Goal: Task Accomplishment & Management: Manage account settings

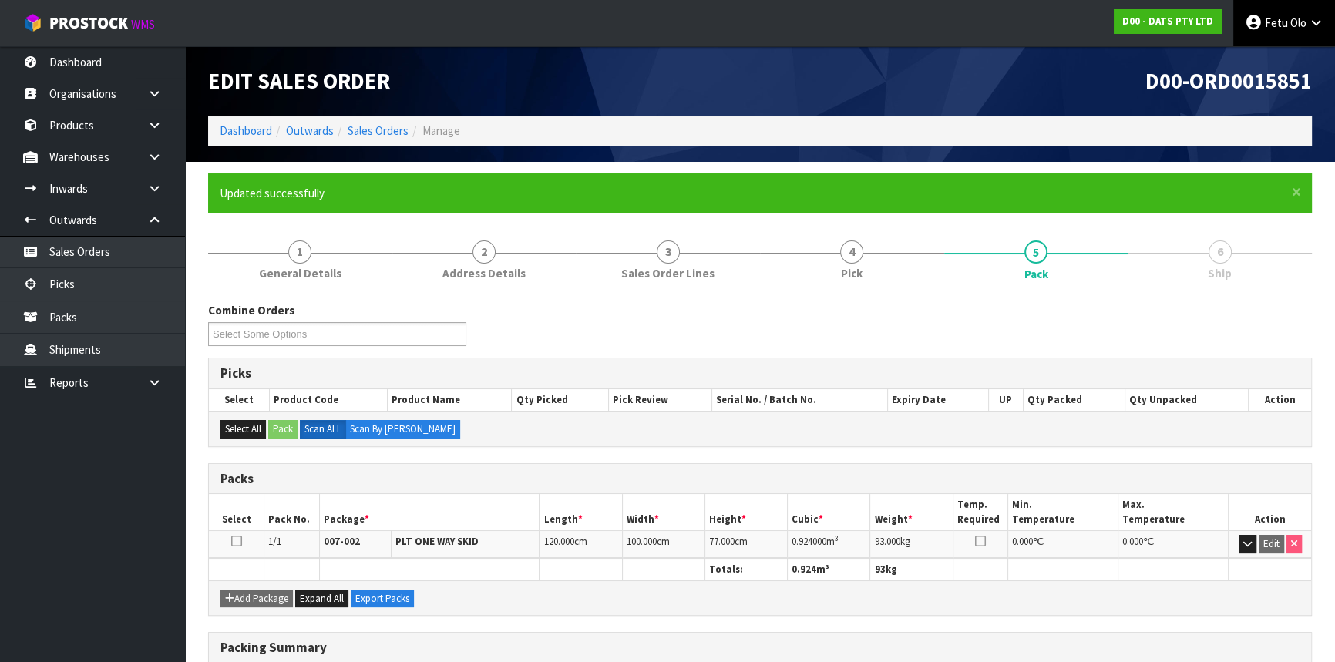
click at [1287, 32] on link "Fetu Olo" at bounding box center [1284, 23] width 102 height 46
click at [1254, 62] on link "Logout" at bounding box center [1273, 61] width 122 height 21
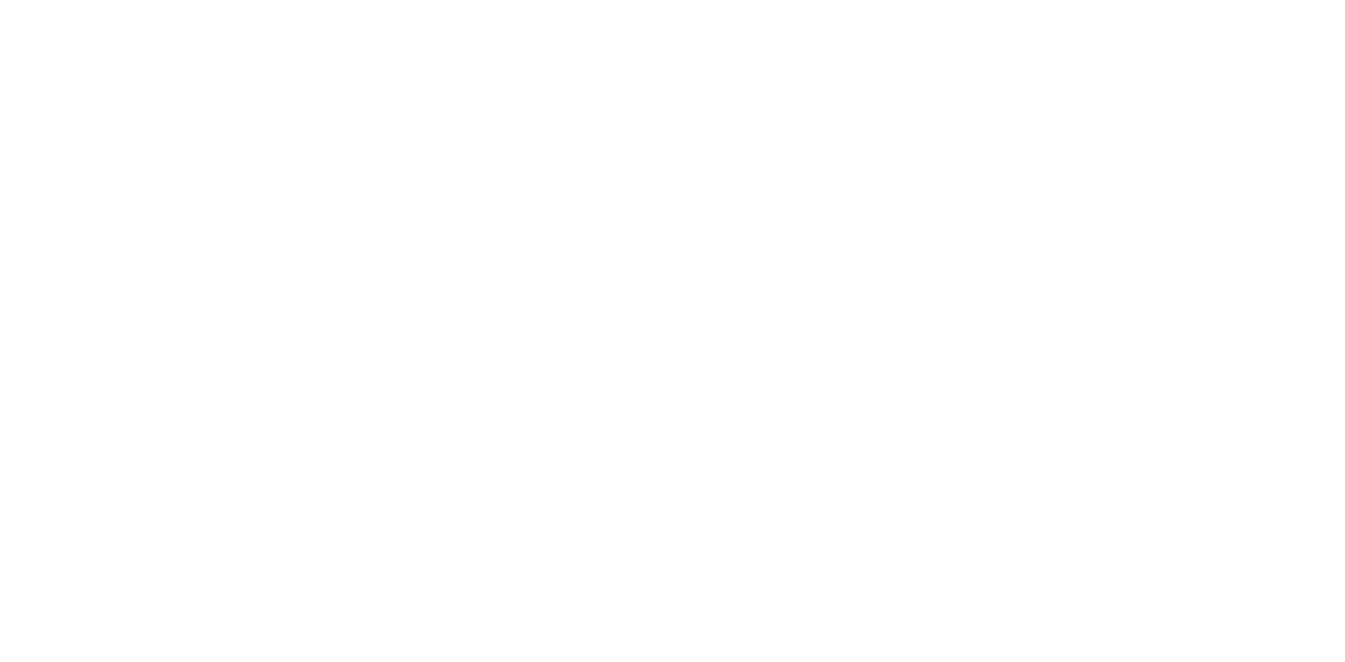
click at [1067, 525] on section at bounding box center [672, 331] width 1345 height 662
